Goal: Participate in discussion

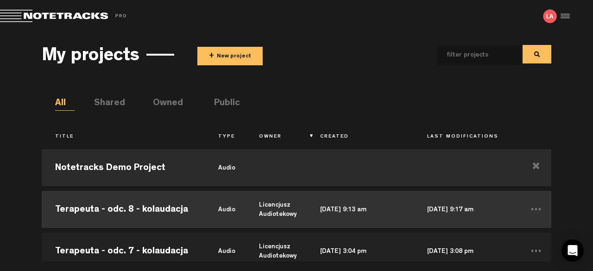
click at [183, 209] on td "Terapeuta - odc. 8 - kolaudacja" at bounding box center [123, 210] width 163 height 42
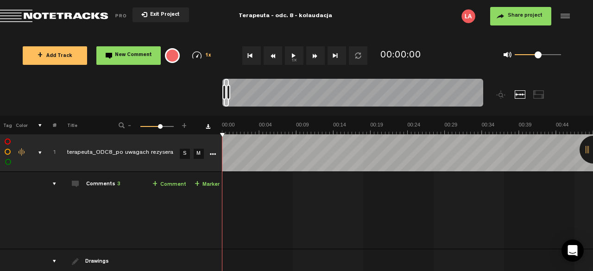
click at [586, 154] on div at bounding box center [594, 150] width 28 height 28
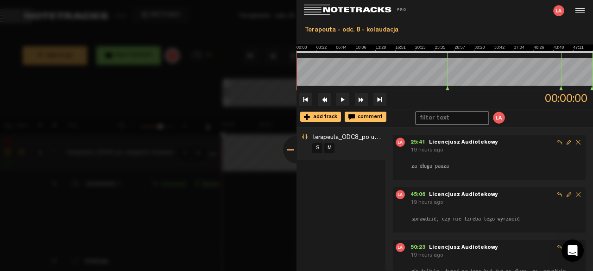
scroll to position [35, 0]
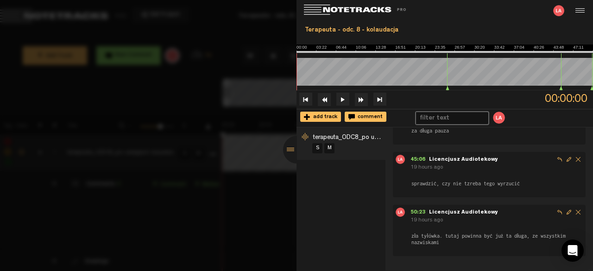
click at [289, 151] on div at bounding box center [297, 150] width 28 height 28
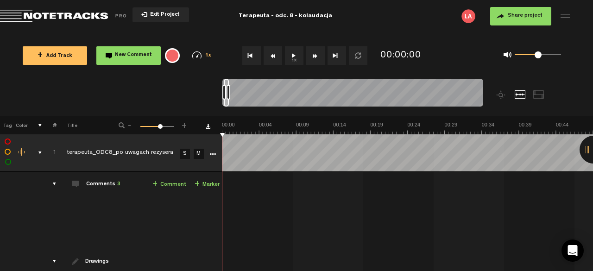
click at [586, 151] on div at bounding box center [594, 150] width 28 height 28
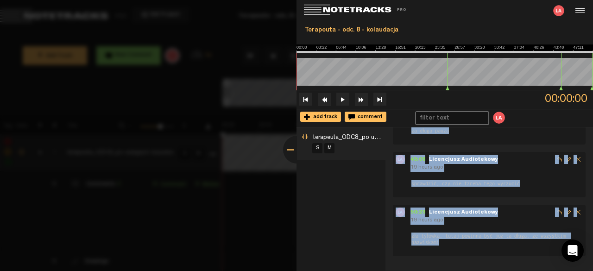
drag, startPoint x: 410, startPoint y: 141, endPoint x: 508, endPoint y: 241, distance: 140.2
click at [508, 241] on div "25:41 - Licencjusz Audiotekowy 19 hours ago za długa pauza 45:06 - Licencjusz A…" at bounding box center [493, 178] width 200 height 157
copy div "25:41 - Licencjusz Audiotekowy 19 hours ago za długa pauza 45:06 - Licencjusz A…"
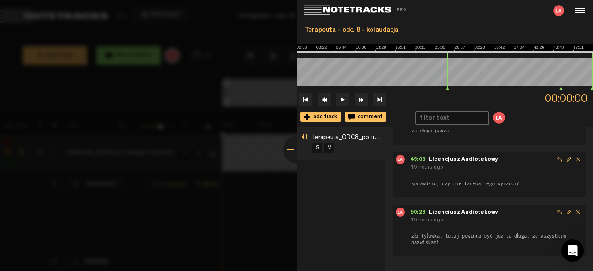
click at [295, 146] on div at bounding box center [297, 150] width 28 height 28
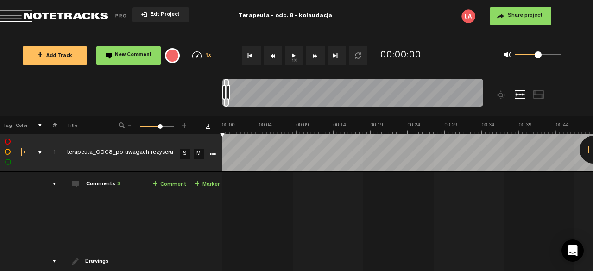
click at [55, 183] on div "comments" at bounding box center [51, 183] width 14 height 9
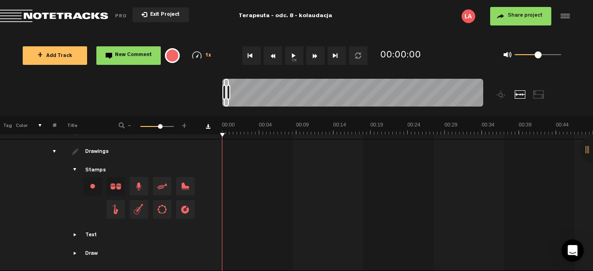
scroll to position [0, 0]
